Goal: Find contact information: Find contact information

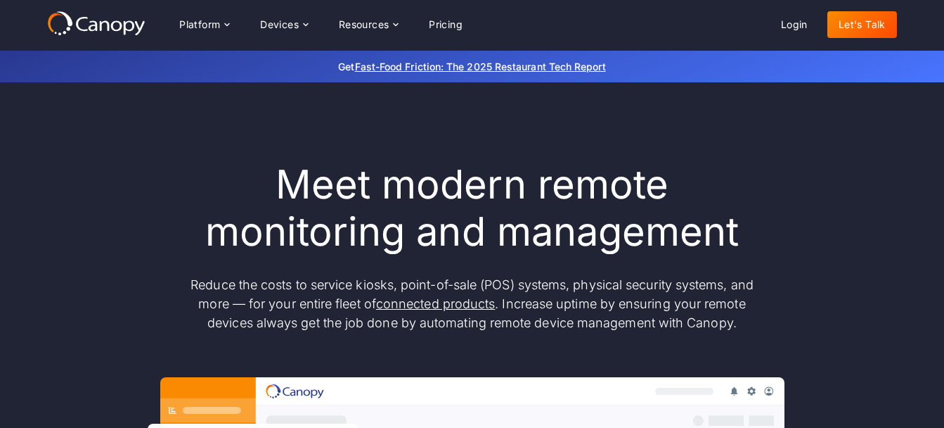
click at [868, 32] on link "Let's Talk" at bounding box center [863, 24] width 70 height 27
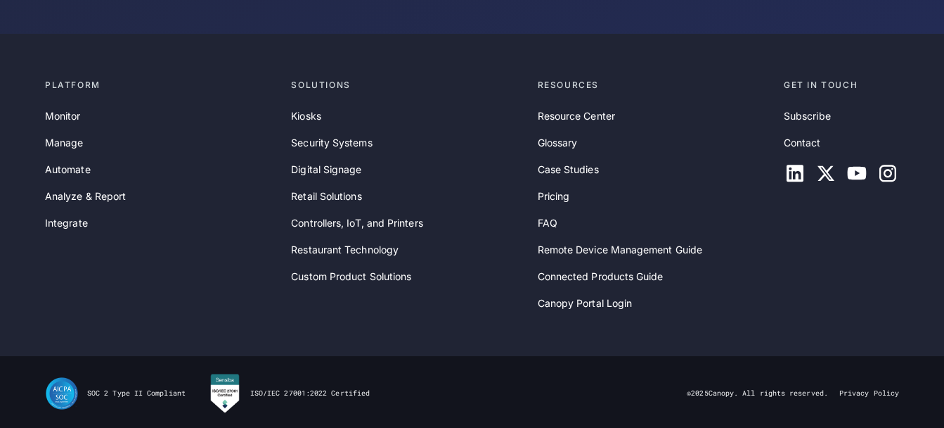
scroll to position [808, 0]
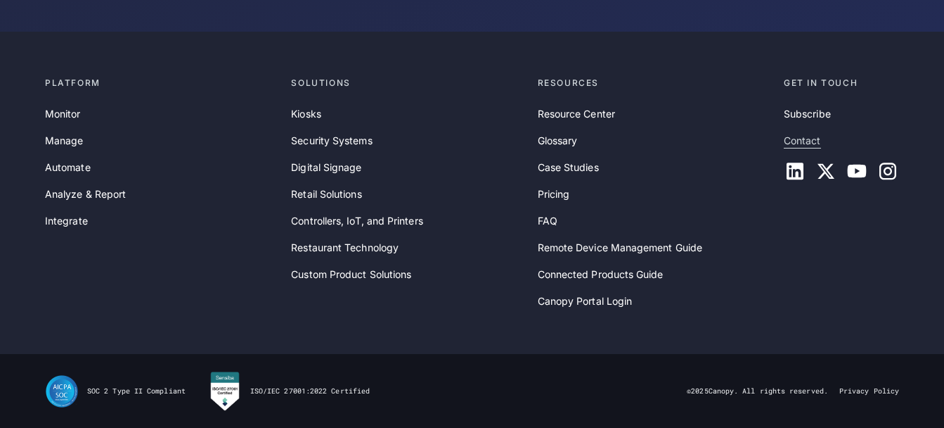
click at [808, 139] on link "Contact" at bounding box center [802, 140] width 37 height 15
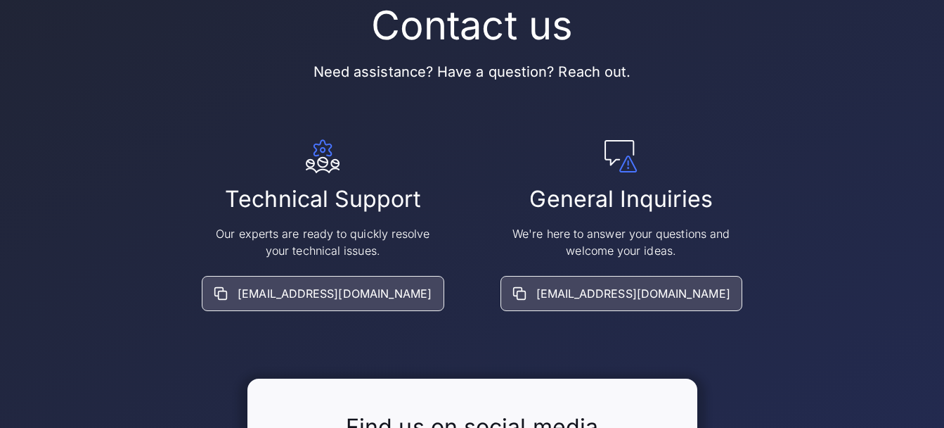
scroll to position [141, 0]
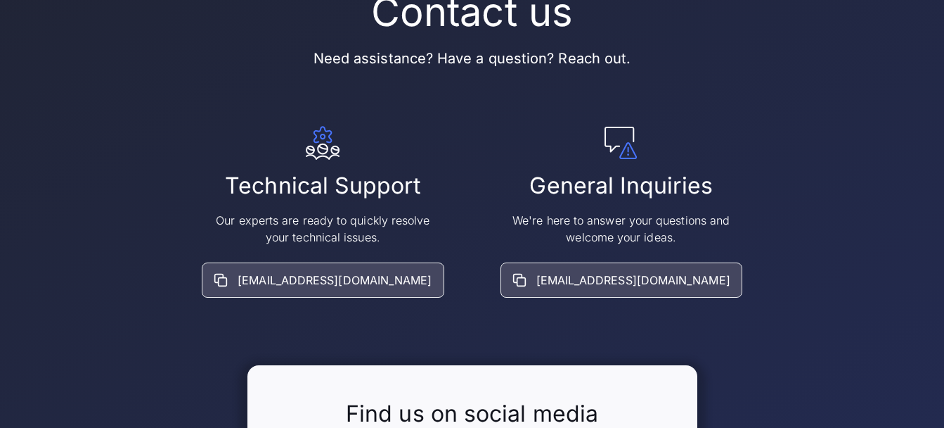
drag, startPoint x: 614, startPoint y: 278, endPoint x: 766, endPoint y: 357, distance: 171.1
click at [814, 365] on div "Contact us Need assistance? Have a question? Reach out. Technical Support Our e…" at bounding box center [472, 262] width 850 height 546
drag, startPoint x: 617, startPoint y: 281, endPoint x: 733, endPoint y: 321, distance: 123.7
click at [750, 326] on div "Contact us Need assistance? Have a question? Reach out. Technical Support Our e…" at bounding box center [472, 262] width 850 height 546
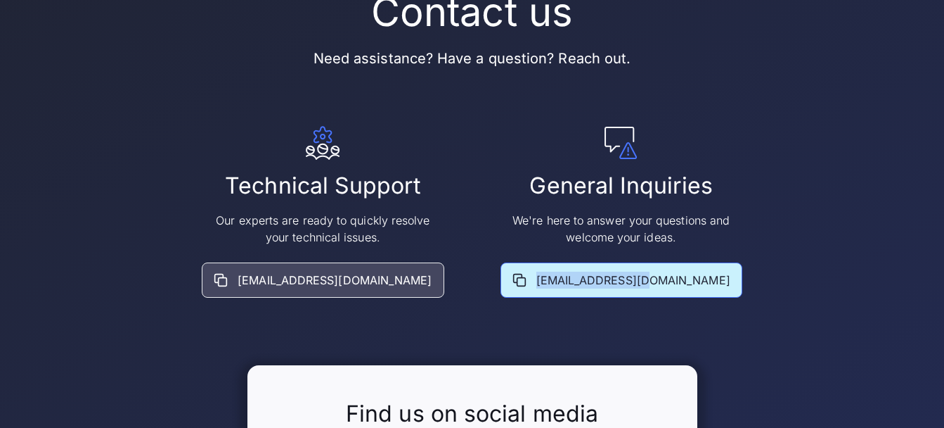
drag, startPoint x: 689, startPoint y: 280, endPoint x: 568, endPoint y: 281, distance: 121.0
click at [568, 281] on div "info@goCanopy.com" at bounding box center [622, 279] width 242 height 35
copy div "info@goCanopy.com"
